Goal: Task Accomplishment & Management: Manage account settings

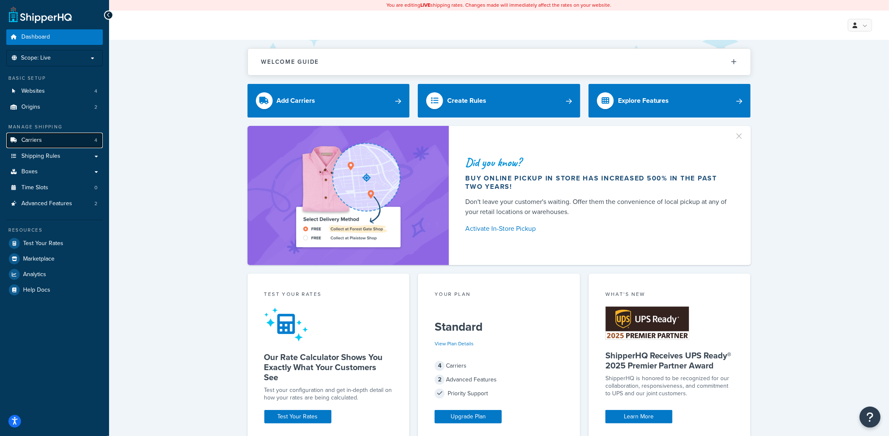
click at [47, 140] on link "Carriers 4" at bounding box center [54, 141] width 96 height 16
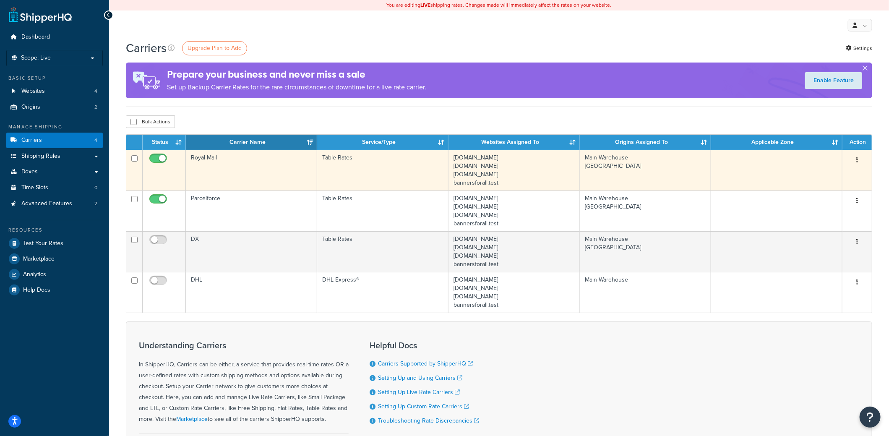
click at [226, 167] on td "Royal Mail" at bounding box center [251, 170] width 131 height 41
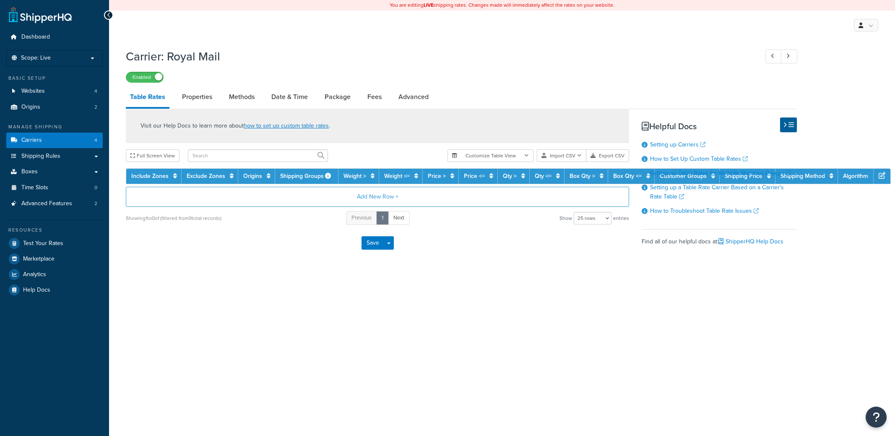
select select "25"
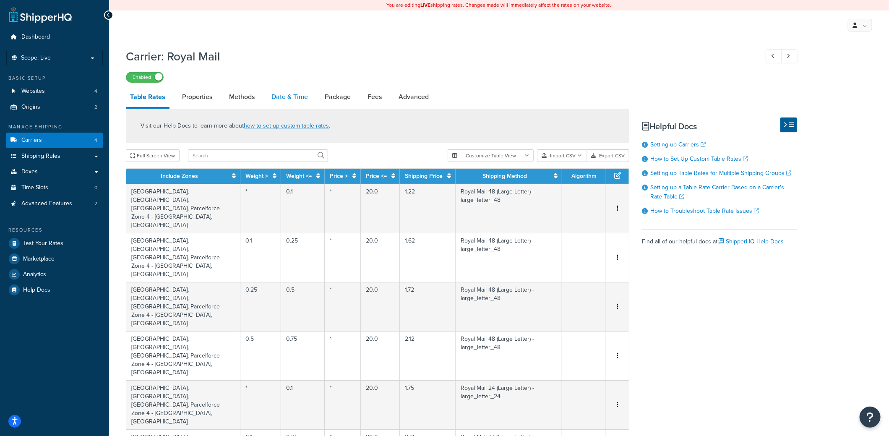
click at [291, 95] on link "Date & Time" at bounding box center [289, 97] width 45 height 20
select select "yMMMEd"
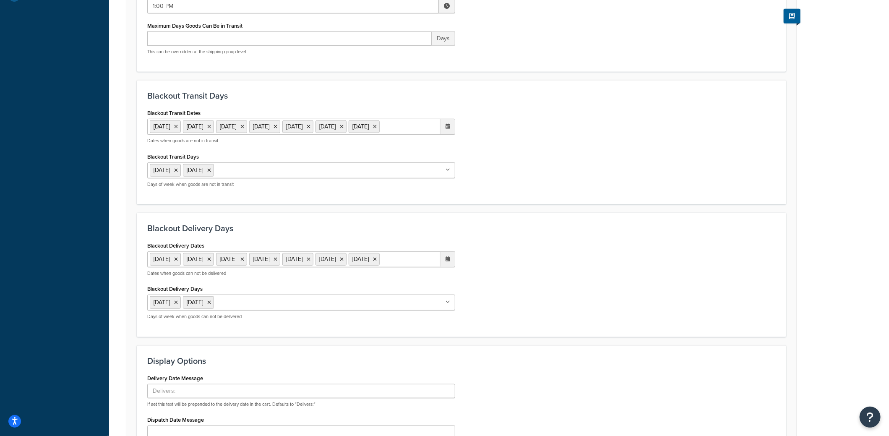
scroll to position [335, 0]
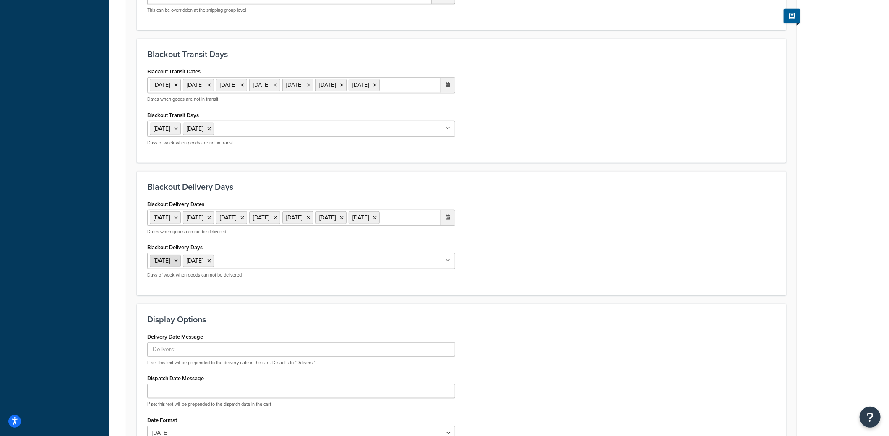
click at [178, 263] on icon at bounding box center [176, 260] width 4 height 5
click at [670, 258] on div "Blackout Delivery Dates 25 Dec 2025 26 Dec 2025 29 Dec 2025 30 Dec 2025 31 Dec …" at bounding box center [461, 241] width 641 height 87
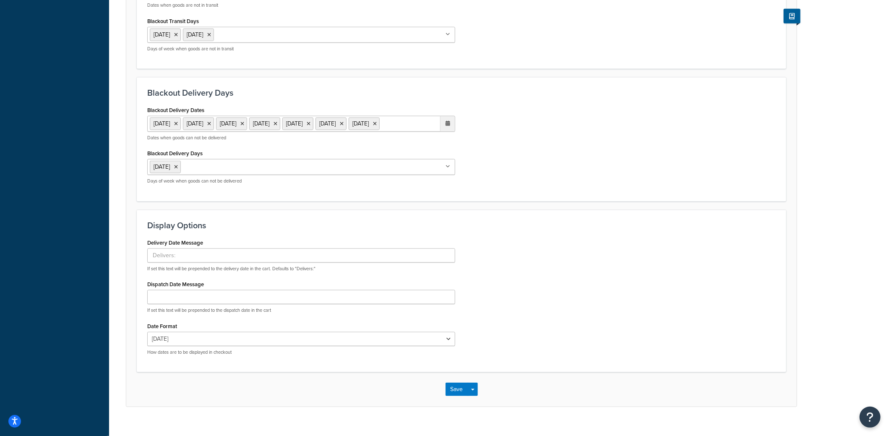
scroll to position [467, 0]
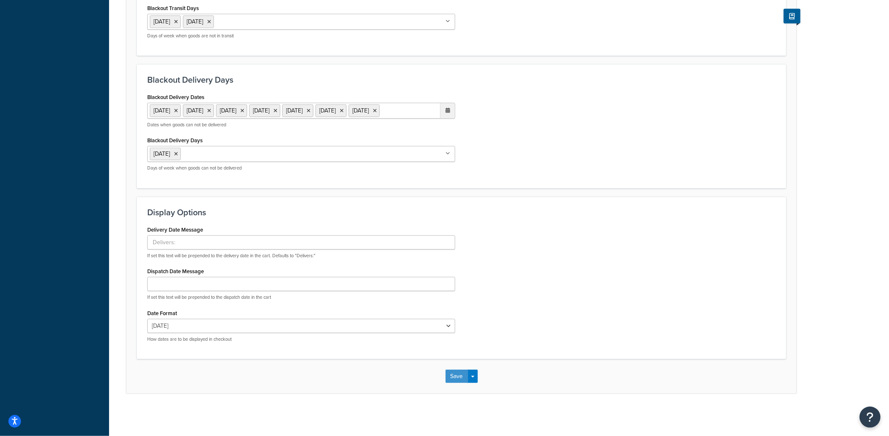
click at [454, 373] on button "Save" at bounding box center [456, 376] width 23 height 13
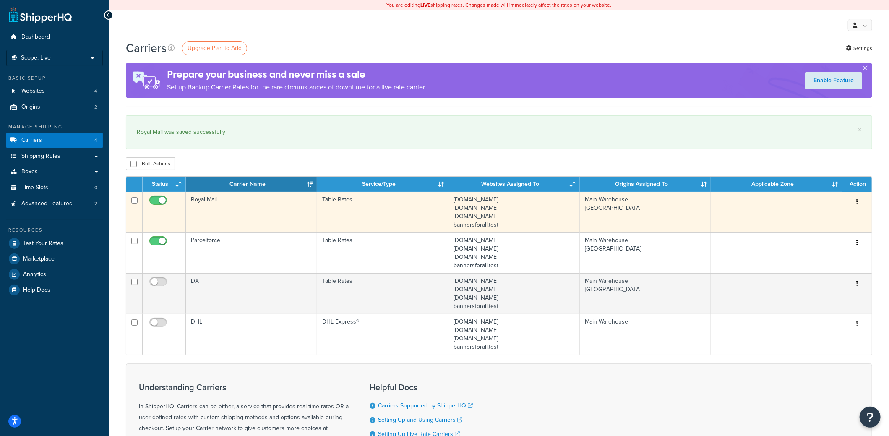
click at [242, 201] on td "Royal Mail" at bounding box center [251, 212] width 131 height 41
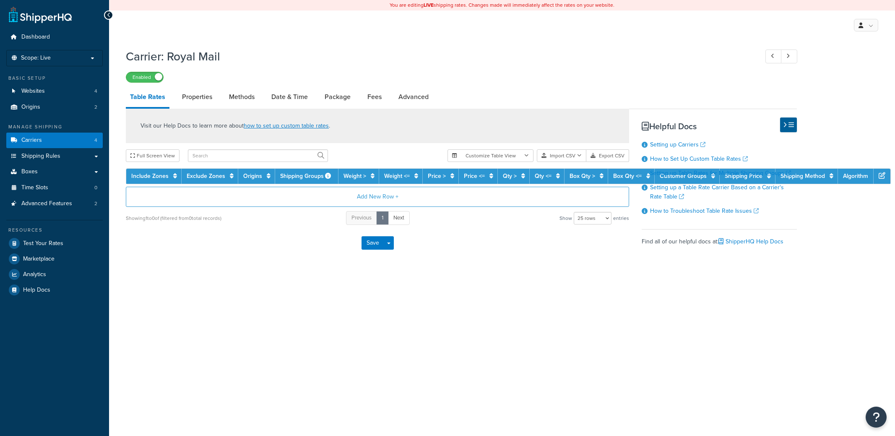
select select "25"
click at [290, 99] on link "Date & Time" at bounding box center [289, 97] width 45 height 20
select select "yMMMEd"
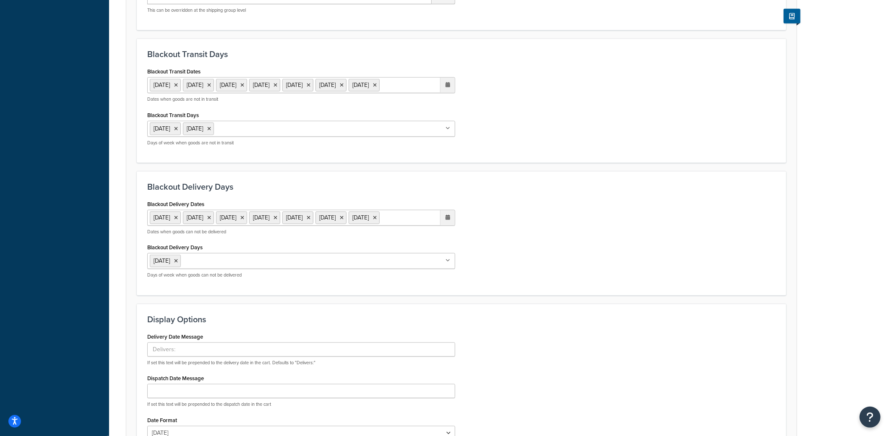
scroll to position [461, 0]
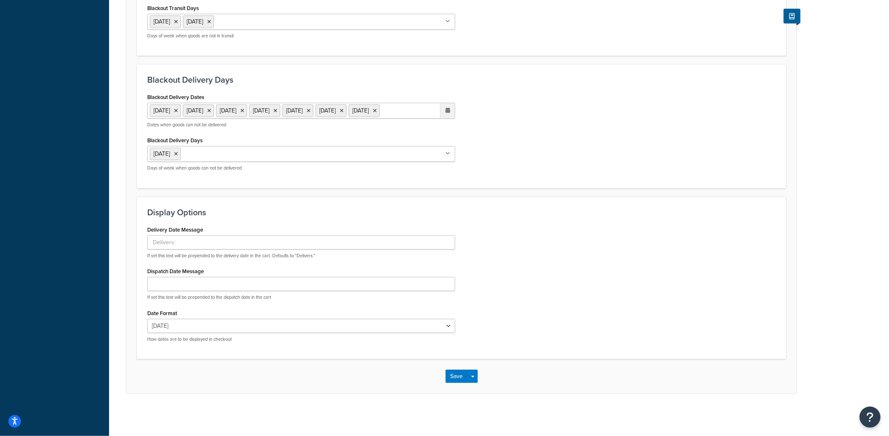
click at [219, 158] on input "Blackout Delivery Days" at bounding box center [220, 153] width 74 height 9
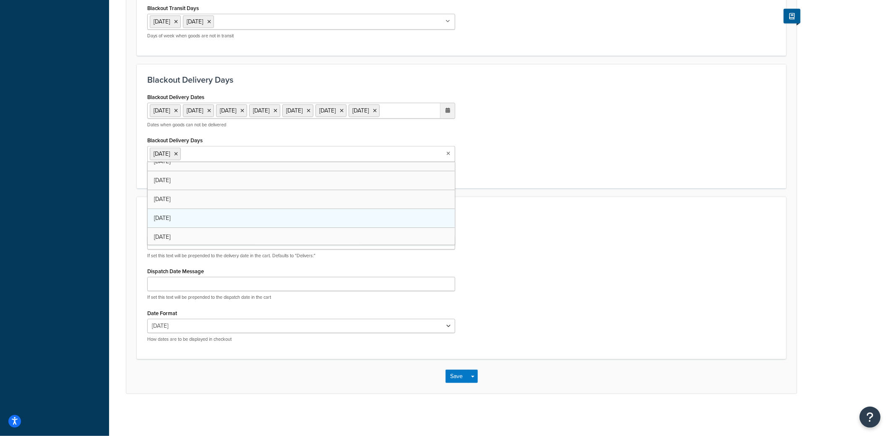
scroll to position [10, 0]
click at [459, 383] on button "Save" at bounding box center [456, 376] width 23 height 13
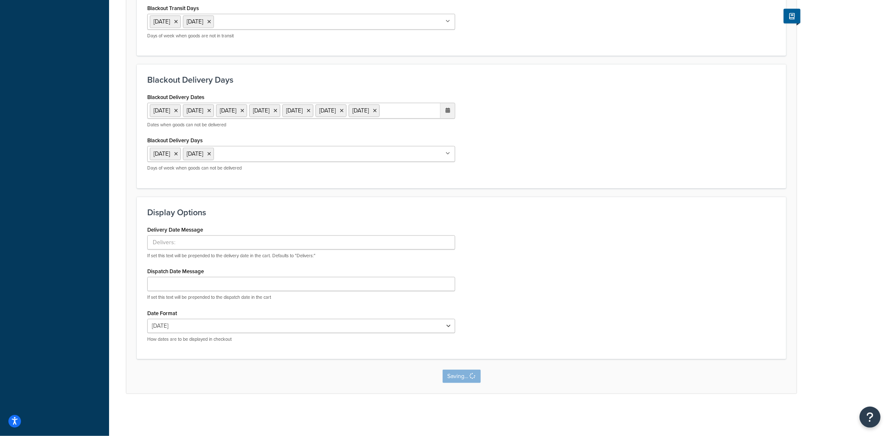
scroll to position [0, 0]
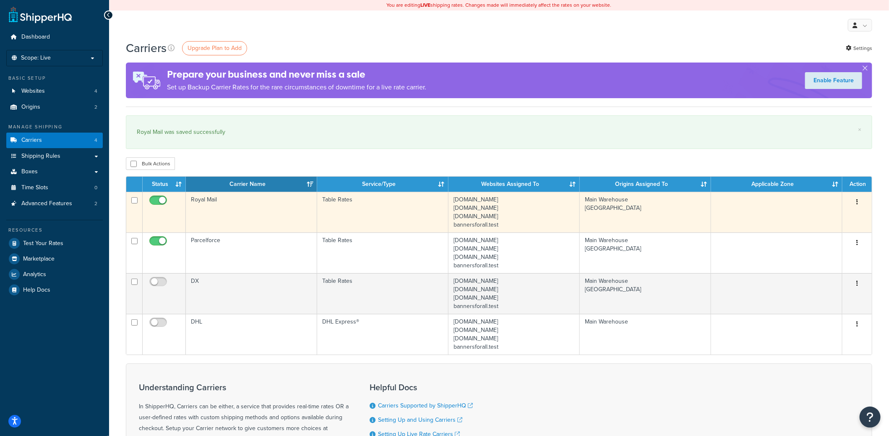
click at [208, 197] on td "Royal Mail" at bounding box center [251, 212] width 131 height 41
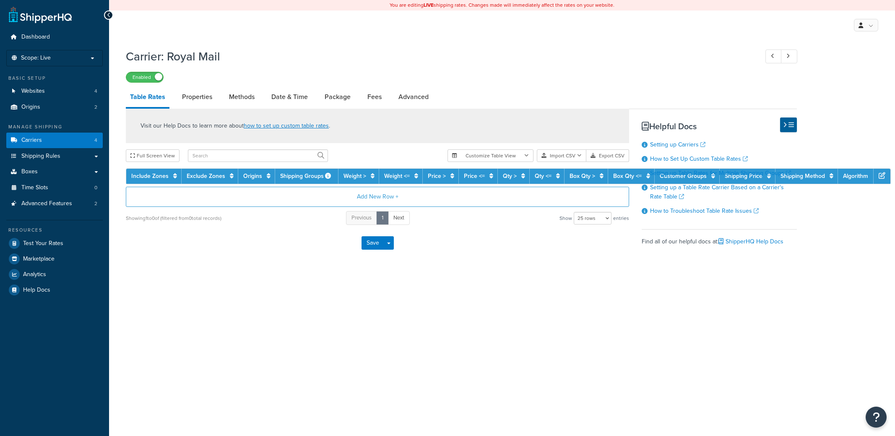
select select "25"
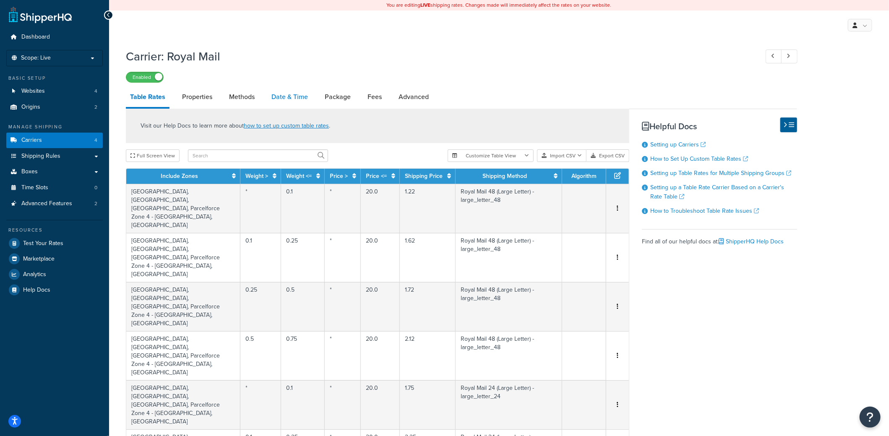
click at [295, 98] on link "Date & Time" at bounding box center [289, 97] width 45 height 20
select select "yMMMEd"
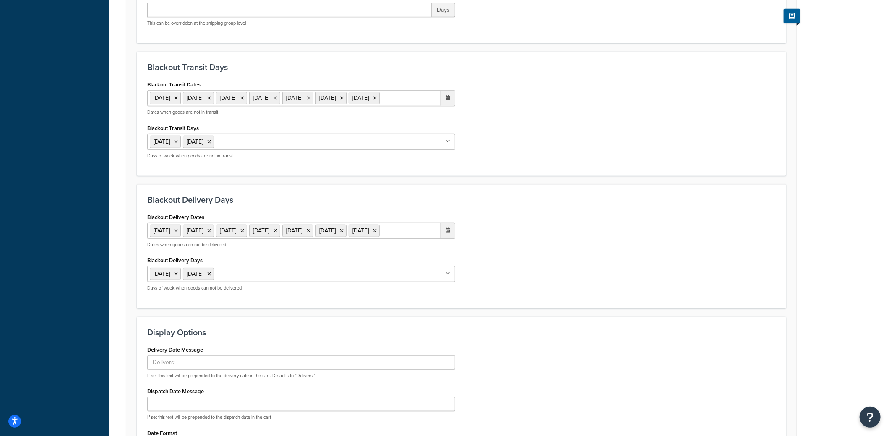
scroll to position [335, 0]
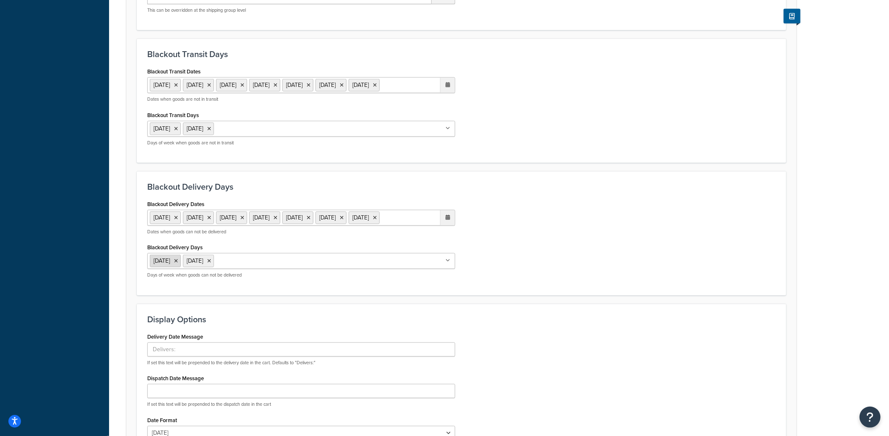
click at [181, 267] on li "Saturday" at bounding box center [165, 261] width 31 height 13
drag, startPoint x: 181, startPoint y: 286, endPoint x: 404, endPoint y: 336, distance: 227.9
click at [178, 263] on icon at bounding box center [176, 260] width 4 height 5
click at [680, 349] on div "Display Options Delivery Date Message If set this text will be prepended to the…" at bounding box center [461, 385] width 649 height 162
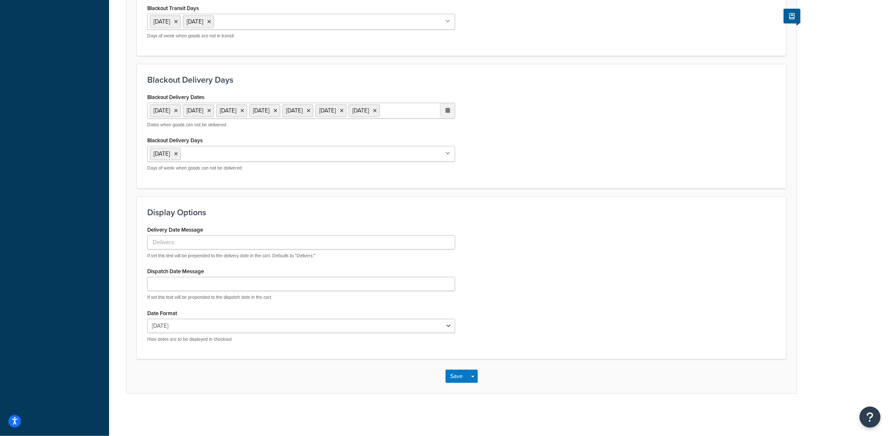
scroll to position [467, 0]
click at [460, 376] on button "Save" at bounding box center [456, 376] width 23 height 13
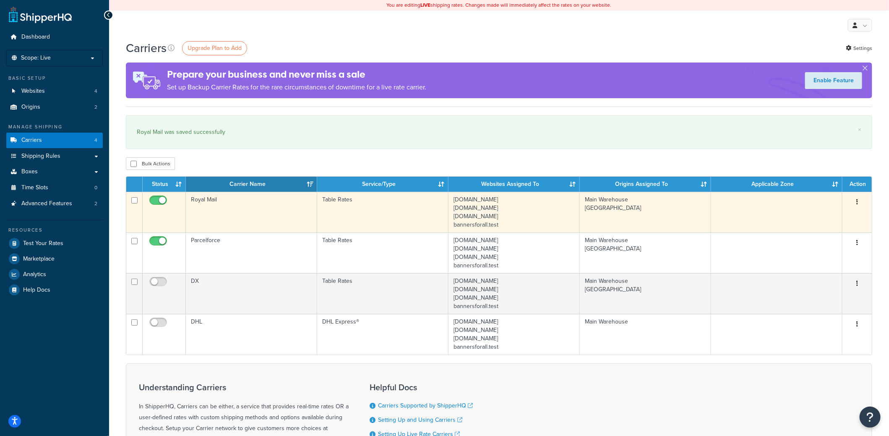
click at [230, 196] on td "Royal Mail" at bounding box center [251, 212] width 131 height 41
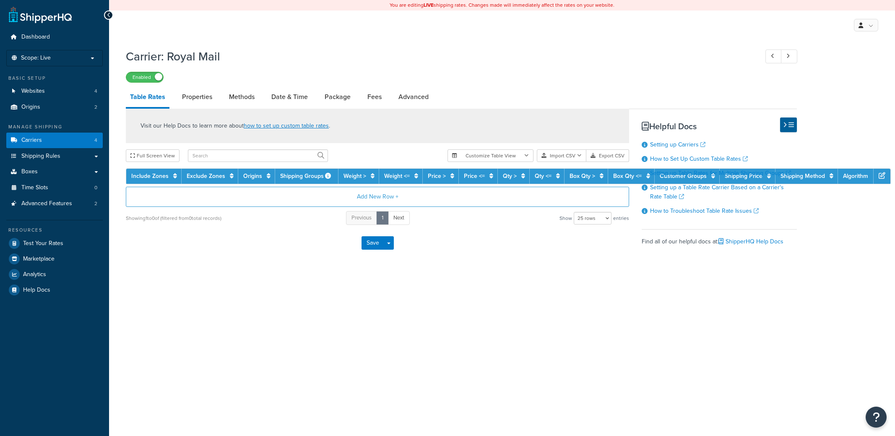
select select "25"
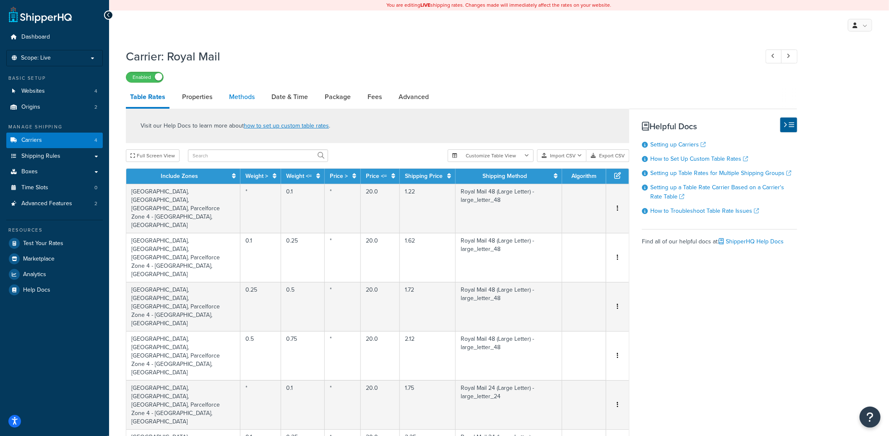
click at [234, 96] on link "Methods" at bounding box center [242, 97] width 34 height 20
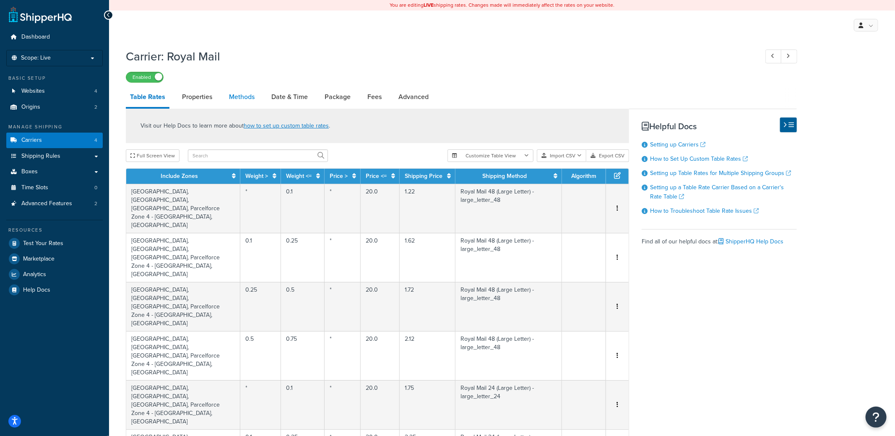
select select "25"
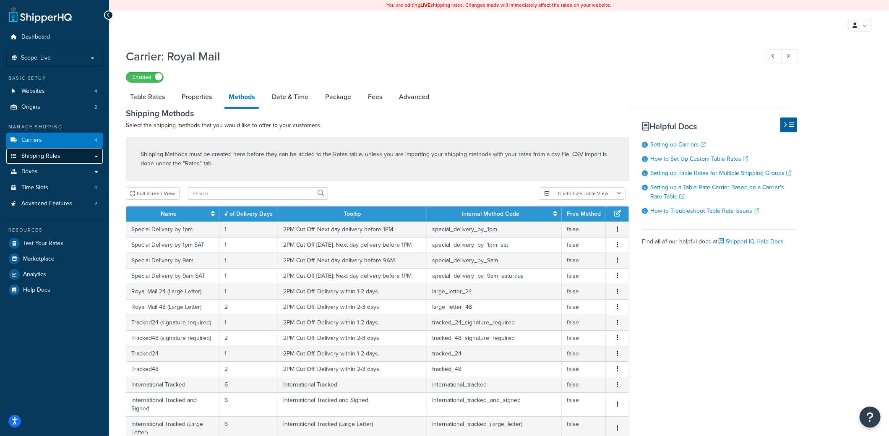
click at [56, 157] on span "Shipping Rules" at bounding box center [40, 156] width 39 height 7
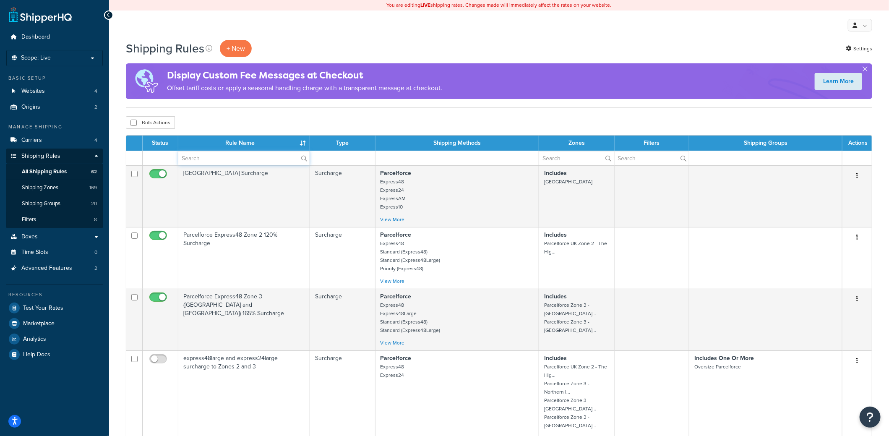
click at [211, 158] on input "text" at bounding box center [243, 158] width 131 height 14
type input "printed"
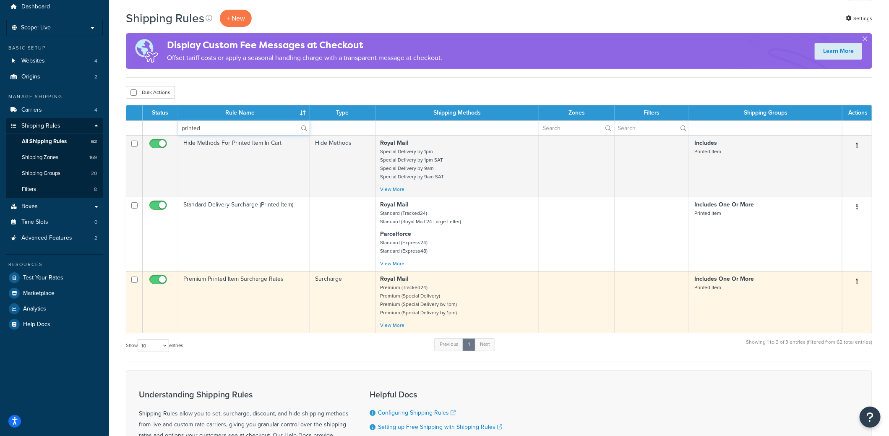
scroll to position [42, 0]
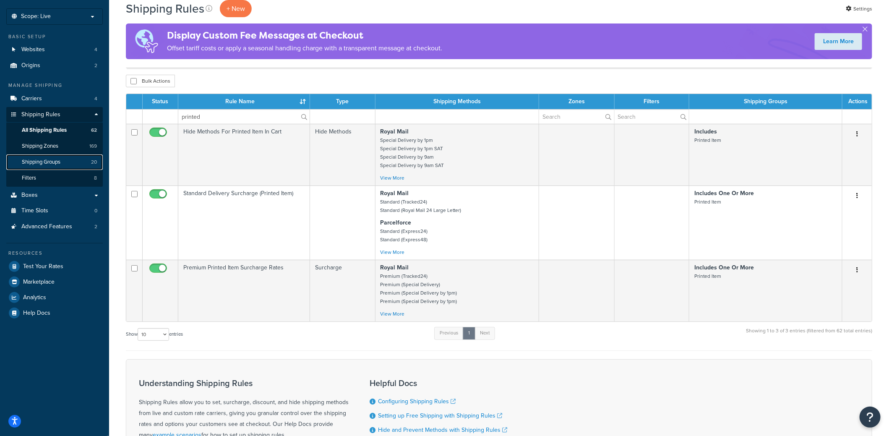
click at [50, 162] on span "Shipping Groups" at bounding box center [41, 162] width 39 height 7
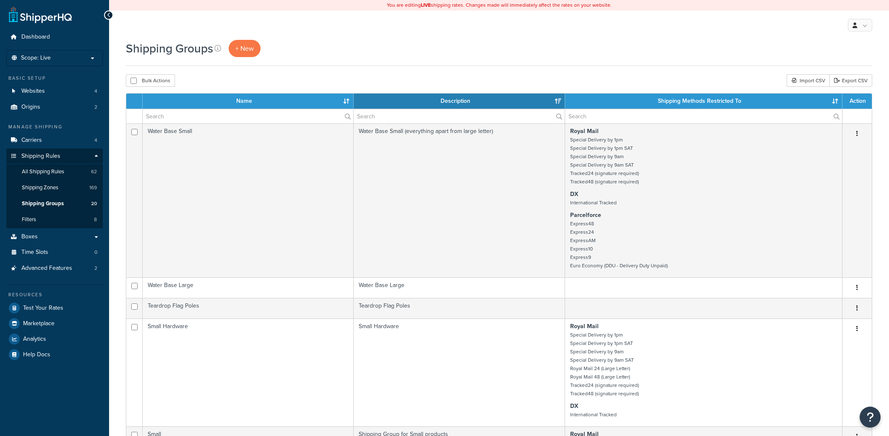
select select "15"
click at [217, 110] on input "text" at bounding box center [248, 116] width 211 height 14
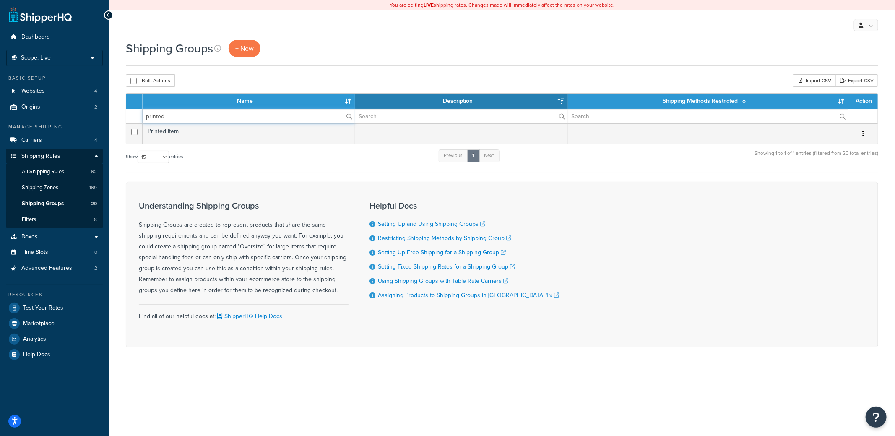
type input "printed"
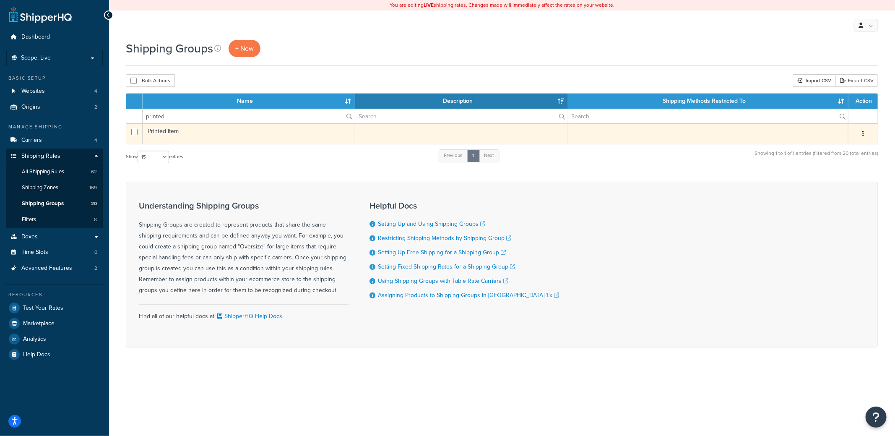
click at [861, 131] on button "button" at bounding box center [863, 133] width 12 height 13
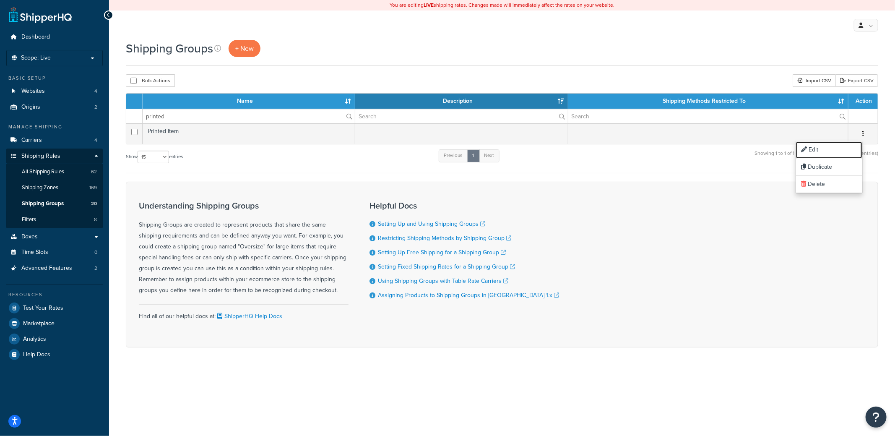
click at [823, 144] on link "Edit" at bounding box center [829, 149] width 66 height 17
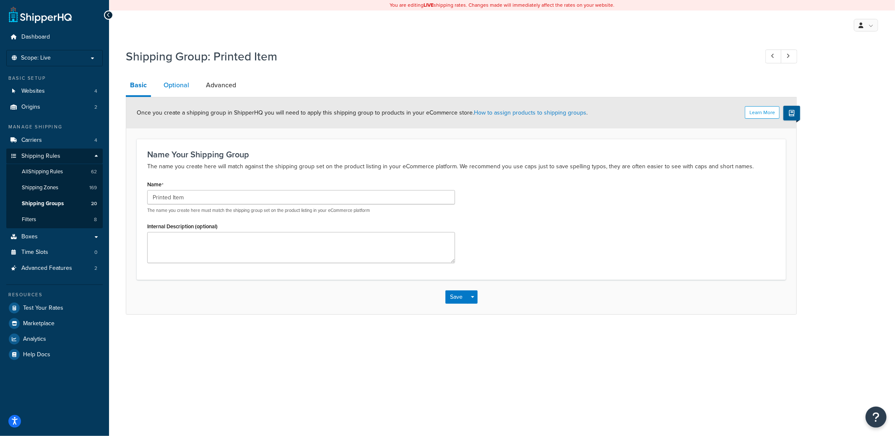
click at [174, 82] on link "Optional" at bounding box center [176, 85] width 34 height 20
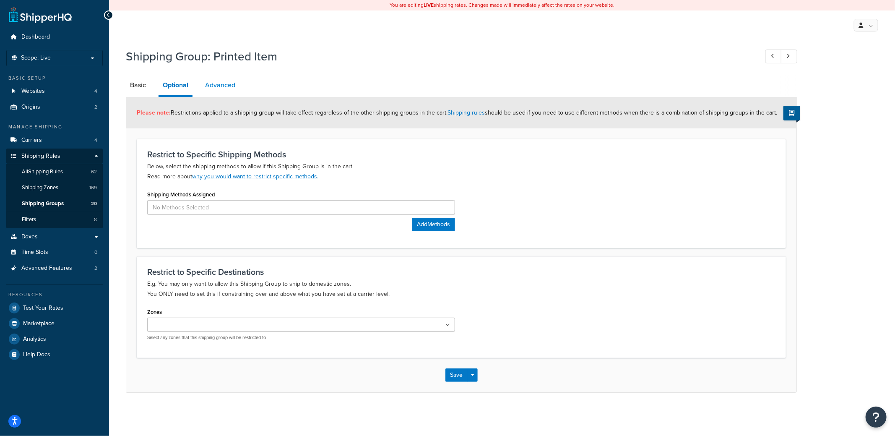
click at [211, 85] on link "Advanced" at bounding box center [220, 85] width 39 height 20
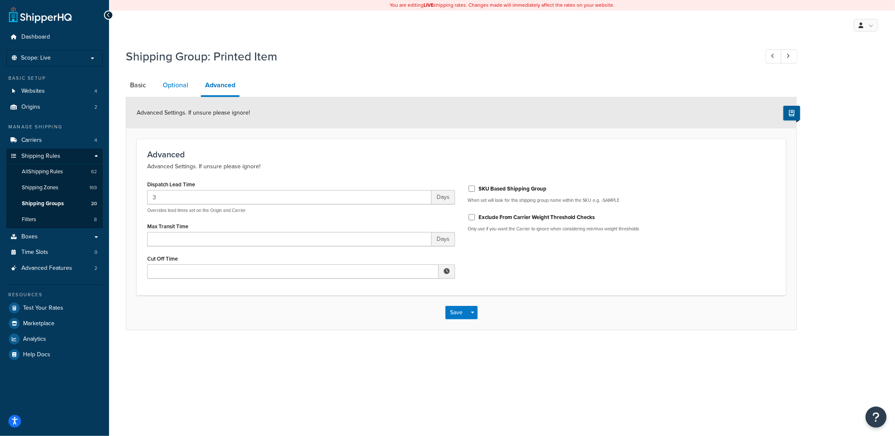
click at [184, 84] on link "Optional" at bounding box center [176, 85] width 34 height 20
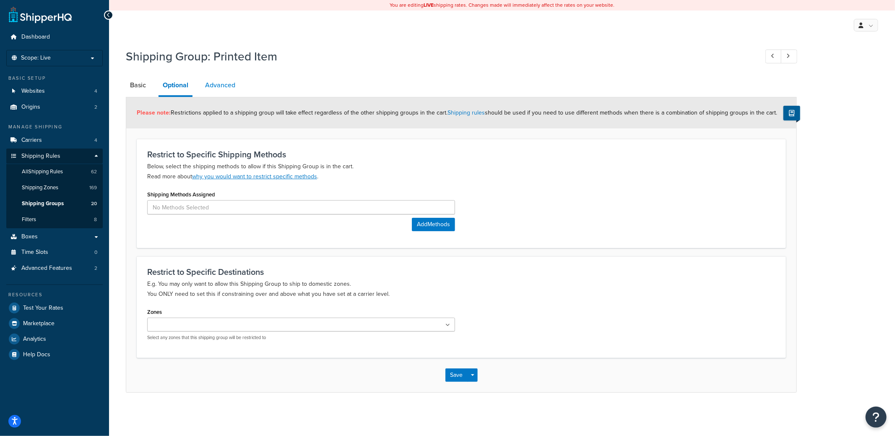
click at [216, 84] on link "Advanced" at bounding box center [220, 85] width 39 height 20
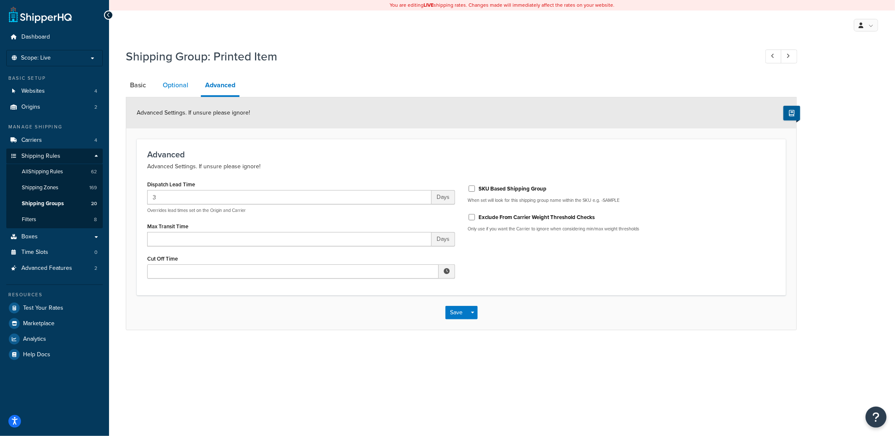
click at [164, 79] on link "Optional" at bounding box center [176, 85] width 34 height 20
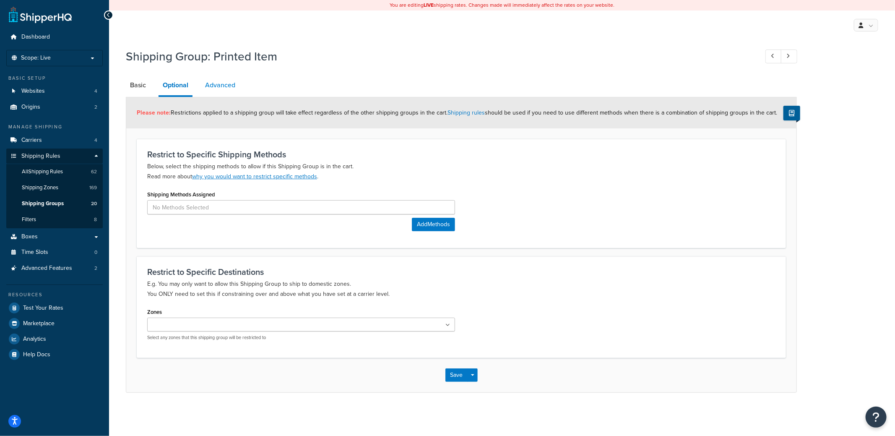
click at [219, 83] on link "Advanced" at bounding box center [220, 85] width 39 height 20
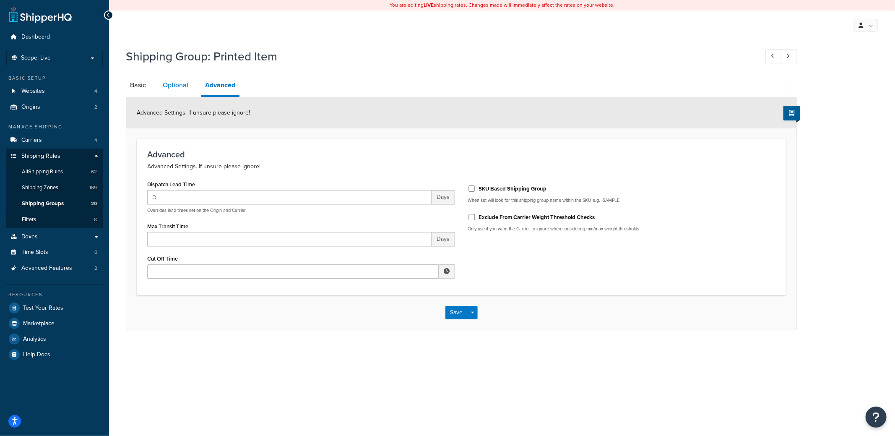
click at [166, 79] on link "Optional" at bounding box center [176, 85] width 34 height 20
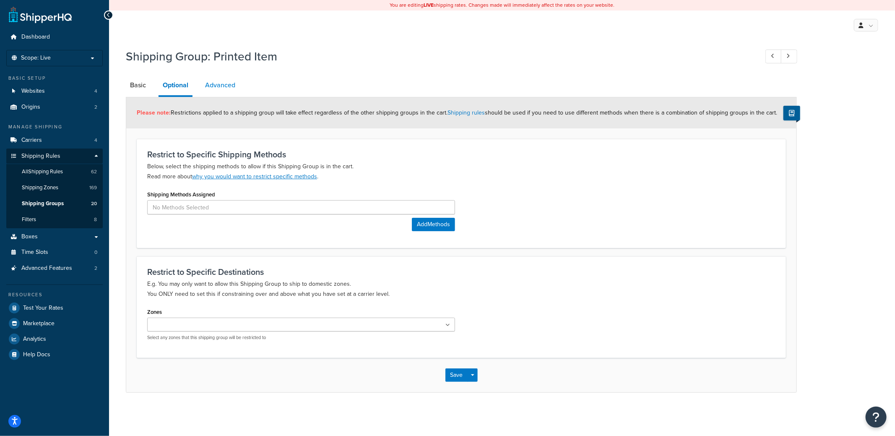
click at [216, 85] on link "Advanced" at bounding box center [220, 85] width 39 height 20
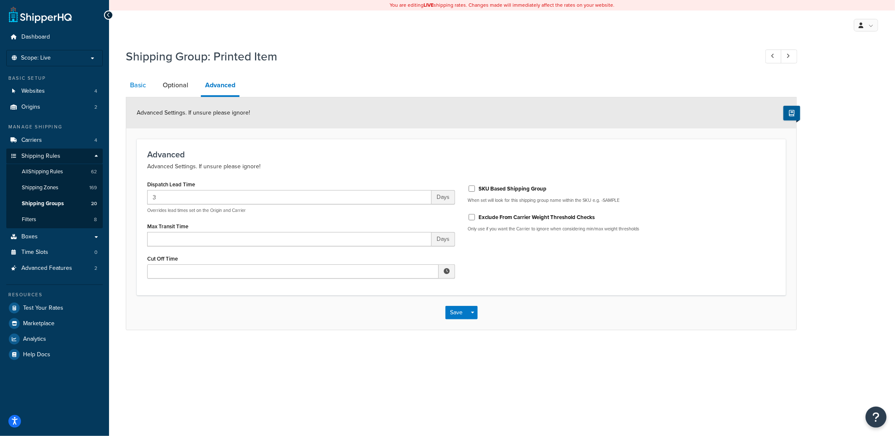
click at [140, 86] on link "Basic" at bounding box center [138, 85] width 24 height 20
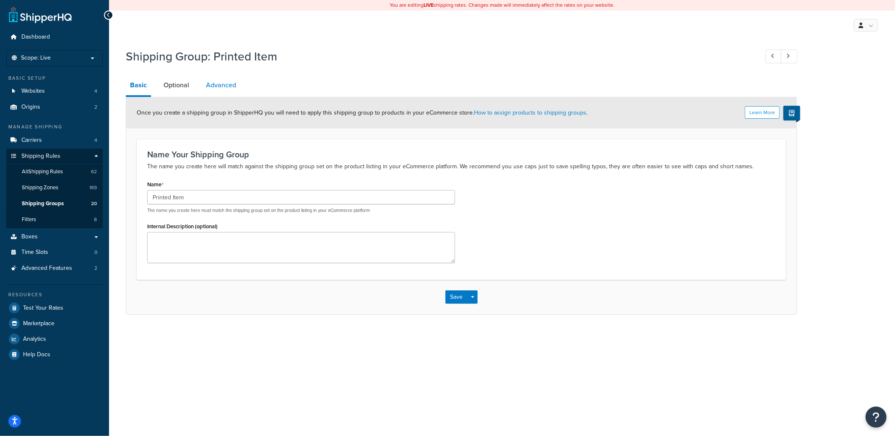
click at [226, 86] on link "Advanced" at bounding box center [221, 85] width 39 height 20
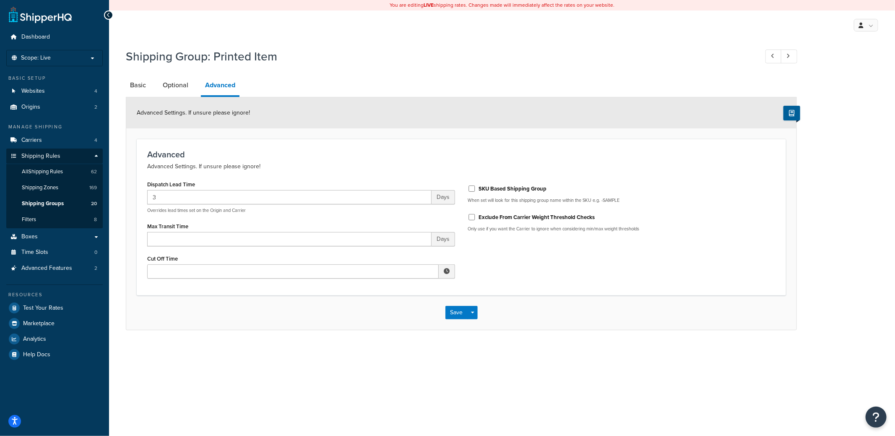
click at [445, 271] on span at bounding box center [447, 271] width 6 height 6
click at [467, 267] on div "Dispatch Lead Time 3 Days Overrides lead times set on the Origin and Carrier Ma…" at bounding box center [461, 231] width 641 height 106
click at [444, 269] on span at bounding box center [447, 271] width 6 height 6
click at [424, 289] on span "▲" at bounding box center [420, 289] width 17 height 17
click at [419, 314] on span "▼" at bounding box center [420, 315] width 17 height 17
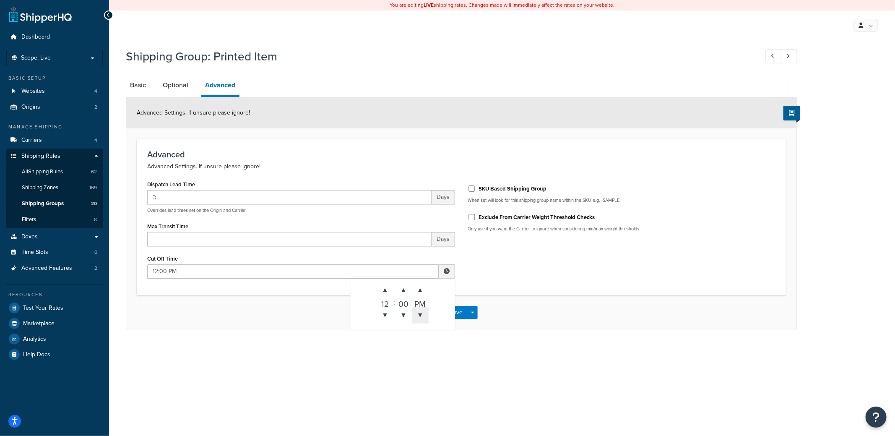
type input "12:00 AM"
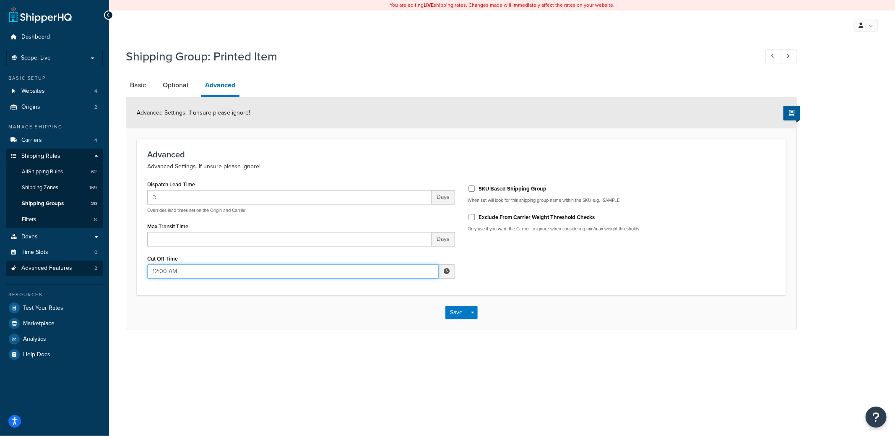
drag, startPoint x: 388, startPoint y: 269, endPoint x: 77, endPoint y: 268, distance: 310.4
click at [74, 268] on div "Dashboard Scope: Live Basic Setup Websites 4 Origins 2 Manage Shipping Carriers…" at bounding box center [447, 218] width 895 height 436
click at [295, 315] on div "Save Save Dropdown Save and Edit Save and Duplicate Save and Create New" at bounding box center [461, 312] width 670 height 34
click at [448, 270] on span at bounding box center [447, 271] width 6 height 6
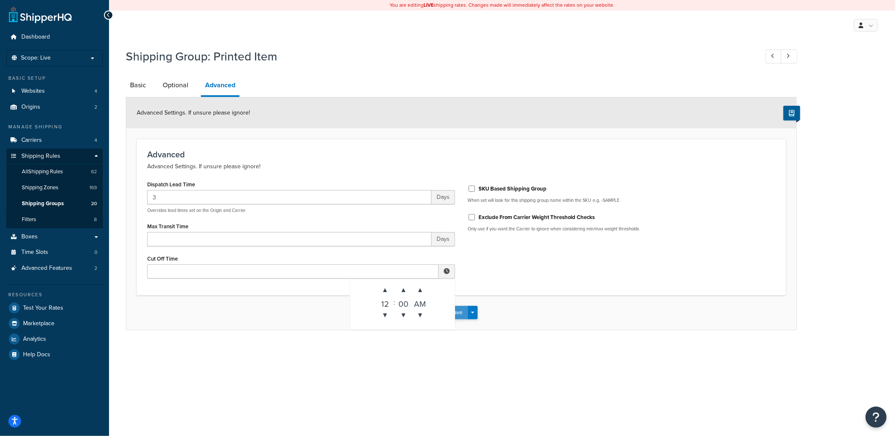
click at [459, 313] on button "Save" at bounding box center [456, 312] width 23 height 13
click at [444, 264] on span at bounding box center [447, 271] width 16 height 14
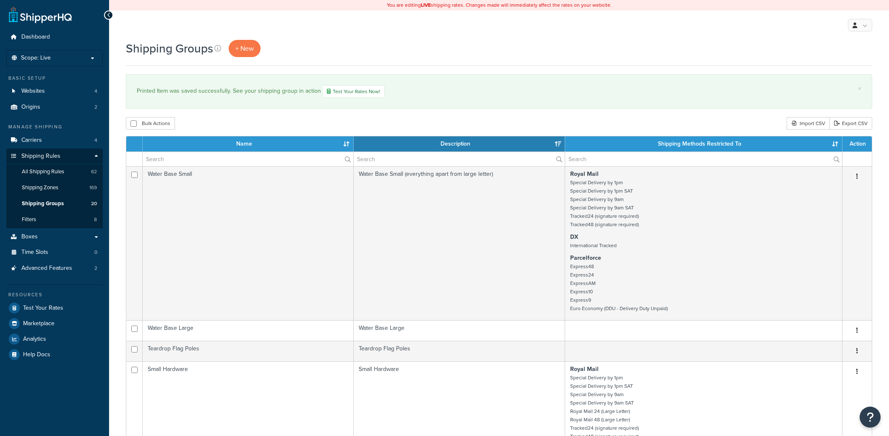
select select "15"
click at [183, 164] on input "text" at bounding box center [248, 159] width 211 height 14
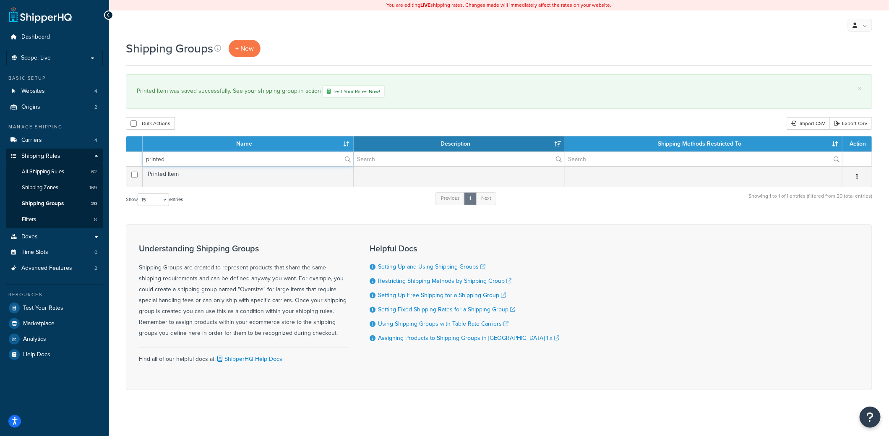
type input "printed"
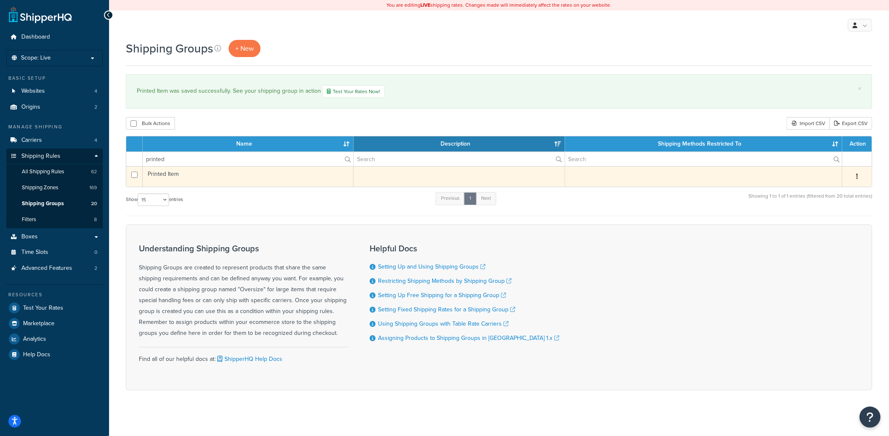
click at [178, 170] on td "Printed Item" at bounding box center [248, 176] width 211 height 21
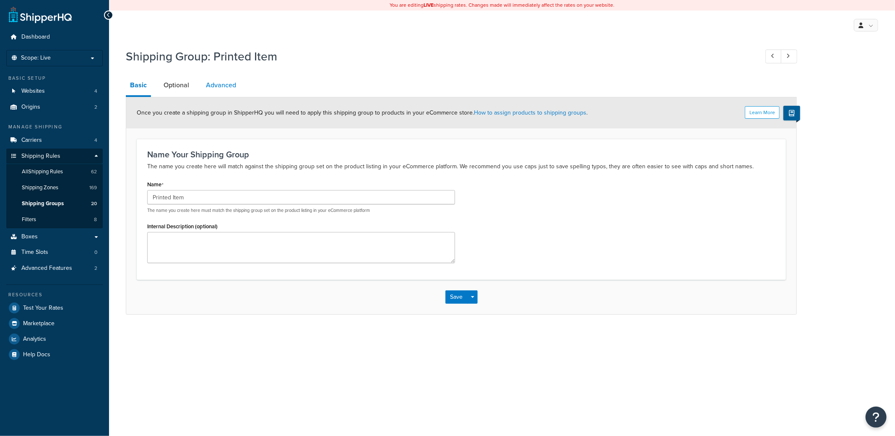
click at [228, 87] on link "Advanced" at bounding box center [221, 85] width 39 height 20
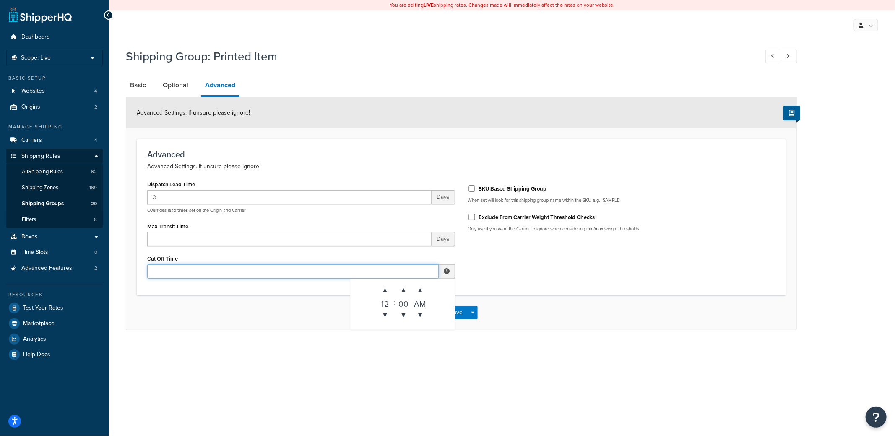
click at [228, 269] on input "Cut Off Time" at bounding box center [293, 271] width 292 height 14
click at [389, 299] on div "12" at bounding box center [385, 302] width 17 height 8
click at [384, 302] on div "12" at bounding box center [385, 302] width 17 height 8
click at [426, 288] on span "▲" at bounding box center [420, 289] width 17 height 17
click at [464, 277] on div "Dispatch Lead Time 3 Days Overrides lead times set on the Origin and Carrier Ma…" at bounding box center [461, 231] width 641 height 106
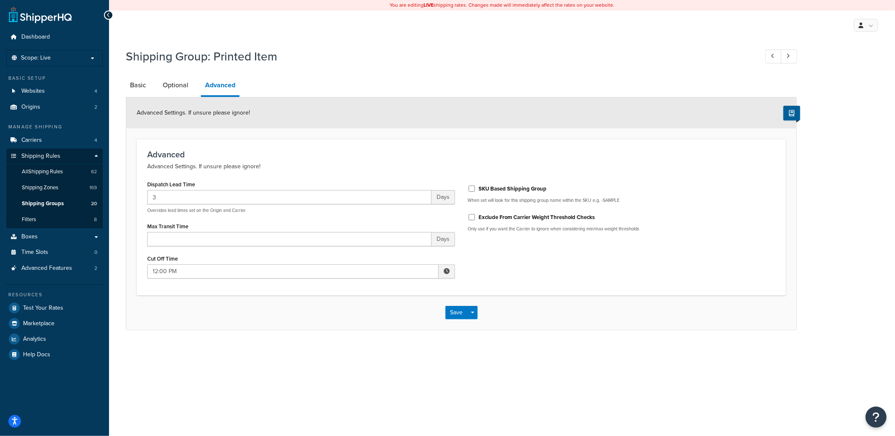
click at [446, 271] on span at bounding box center [447, 271] width 6 height 6
click at [418, 313] on span "▼" at bounding box center [420, 315] width 17 height 17
type input "12:00 AM"
click at [479, 284] on div "Dispatch Lead Time 3 Days Overrides lead times set on the Origin and Carrier Ma…" at bounding box center [461, 231] width 641 height 106
click at [454, 316] on button "Save" at bounding box center [456, 312] width 23 height 13
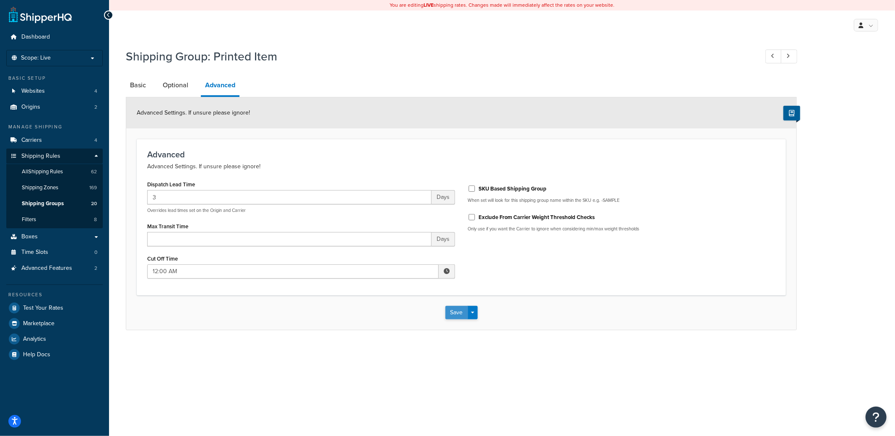
click at [453, 310] on button "Save" at bounding box center [456, 312] width 23 height 13
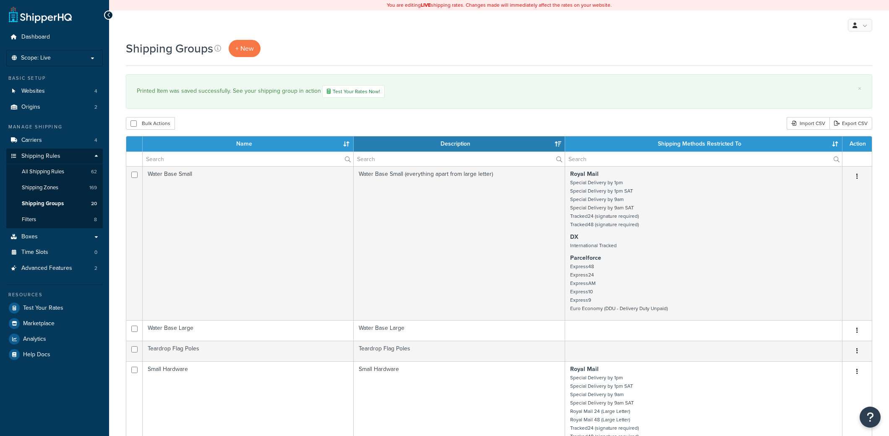
select select "15"
click at [213, 162] on input "text" at bounding box center [248, 159] width 211 height 14
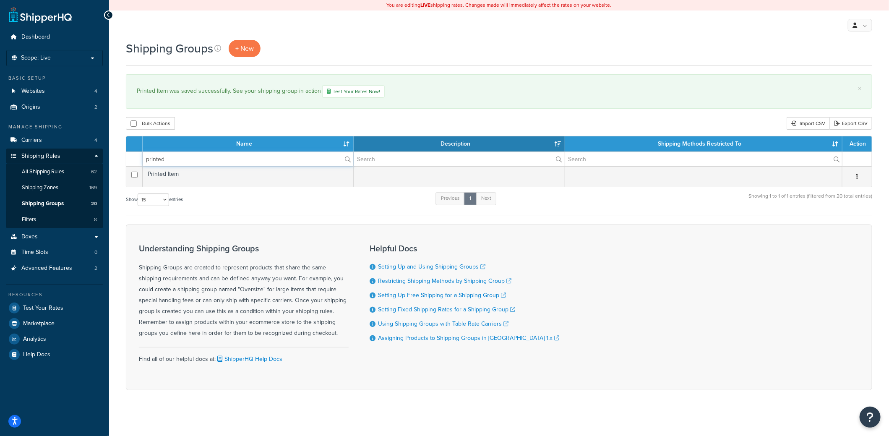
type input "printed"
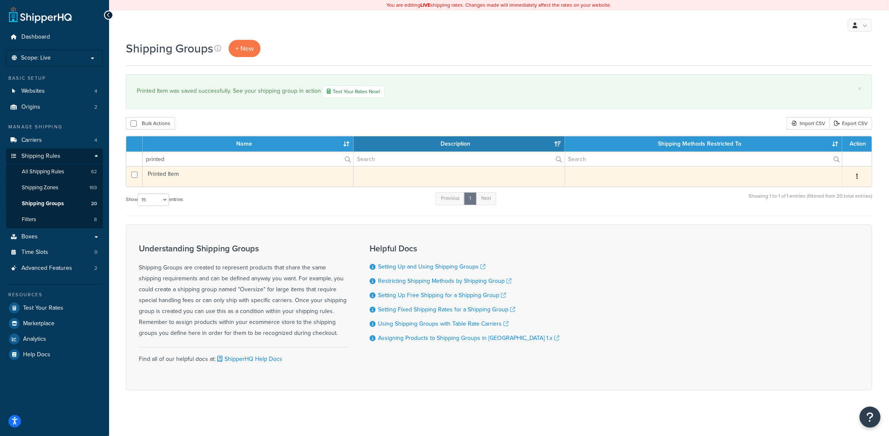
click at [211, 174] on td "Printed Item" at bounding box center [248, 176] width 211 height 21
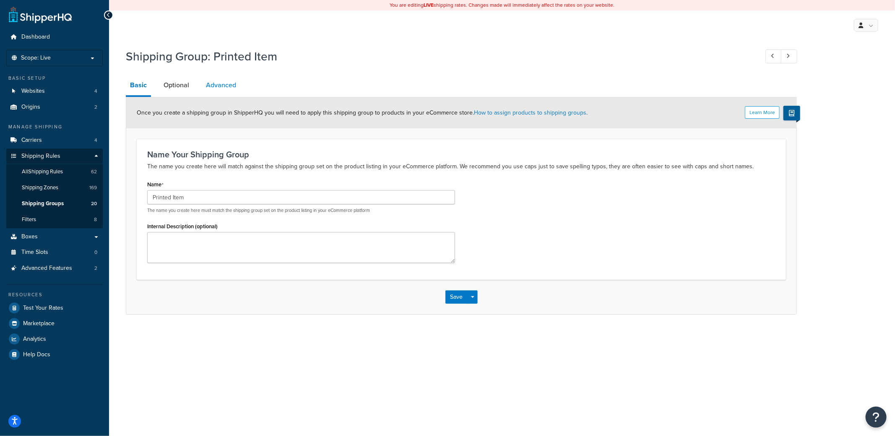
click at [232, 89] on link "Advanced" at bounding box center [221, 85] width 39 height 20
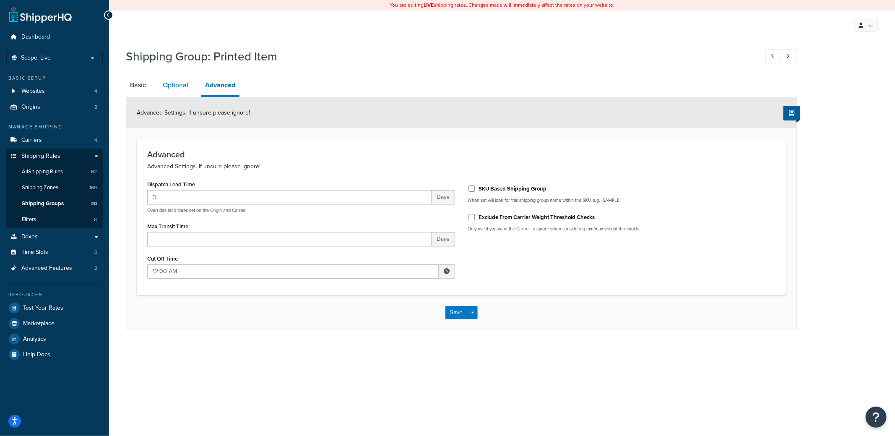
click at [170, 83] on link "Optional" at bounding box center [176, 85] width 34 height 20
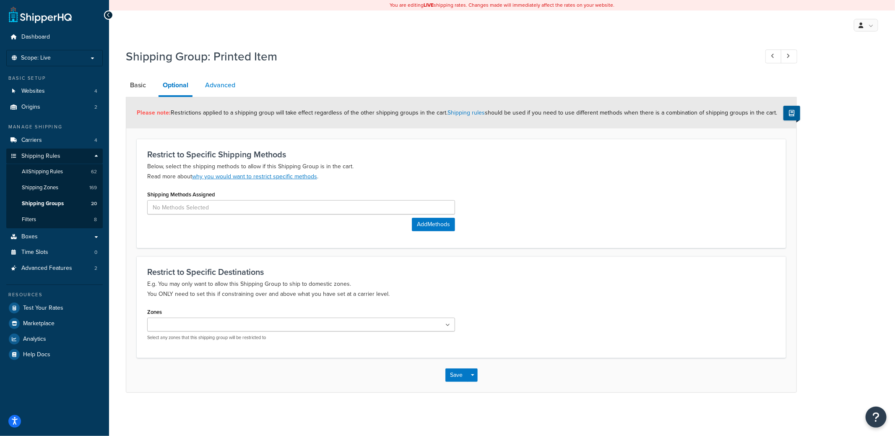
click at [219, 83] on link "Advanced" at bounding box center [220, 85] width 39 height 20
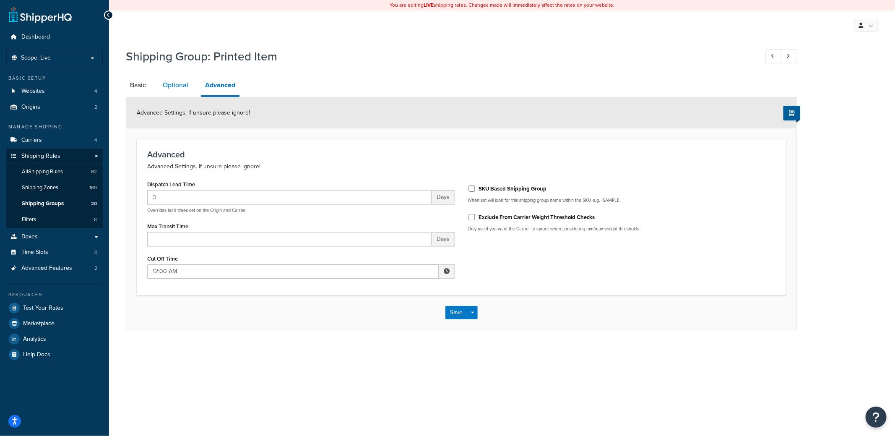
click at [176, 88] on link "Optional" at bounding box center [176, 85] width 34 height 20
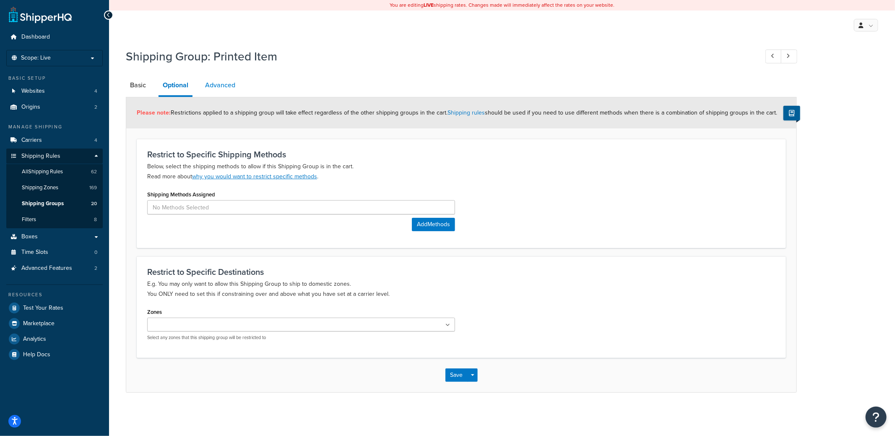
click at [216, 85] on link "Advanced" at bounding box center [220, 85] width 39 height 20
